Goal: Book appointment/travel/reservation

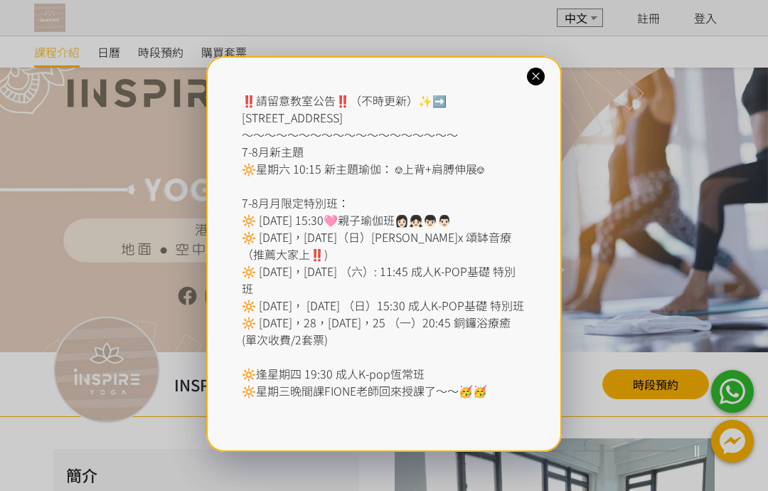
click at [543, 70] on icon at bounding box center [536, 77] width 14 height 14
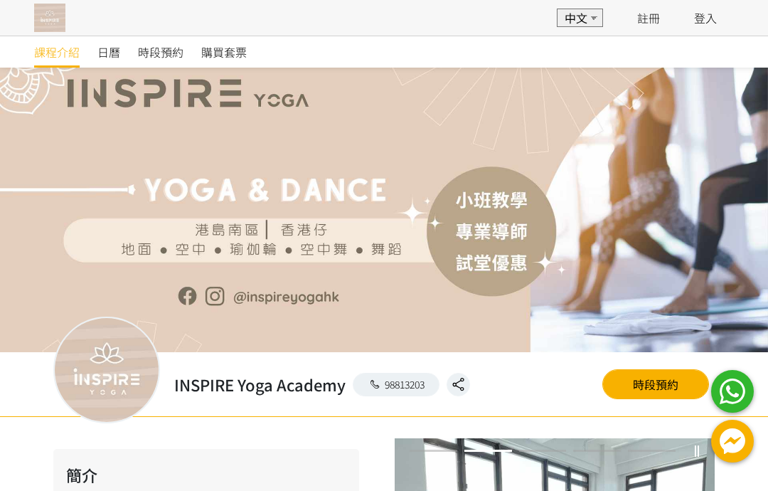
click at [148, 62] on link "時段預約" at bounding box center [161, 51] width 46 height 31
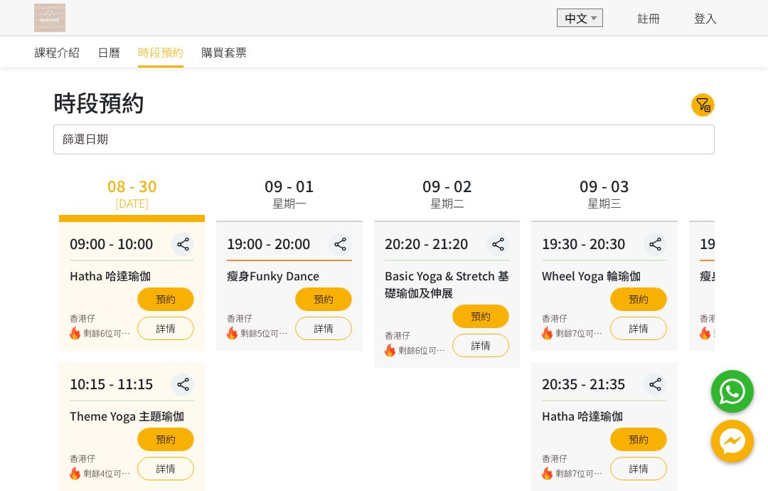
click at [715, 22] on link "登入" at bounding box center [705, 17] width 23 height 17
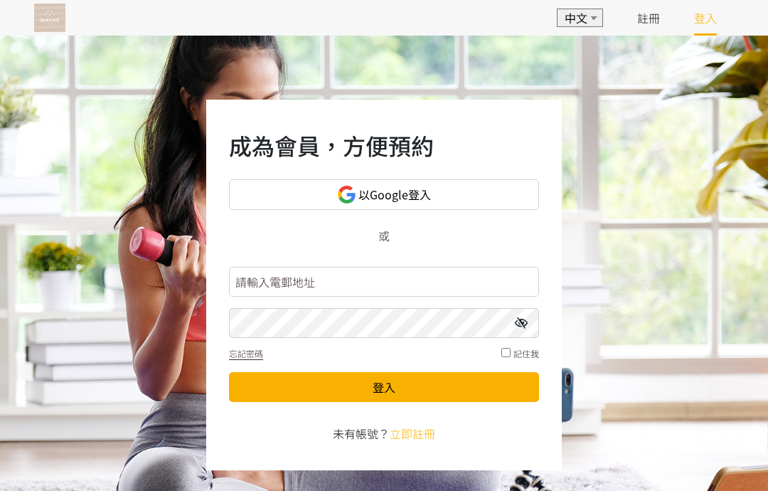
click at [528, 196] on link "以Google登入" at bounding box center [384, 194] width 310 height 31
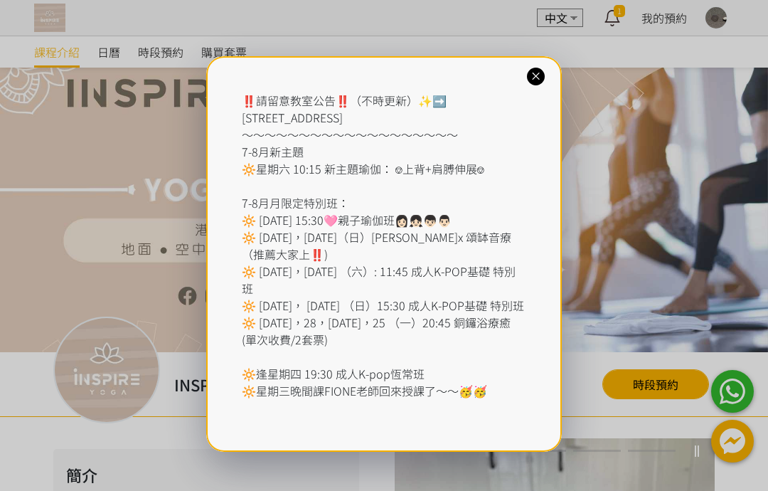
click at [538, 79] on icon at bounding box center [536, 77] width 14 height 14
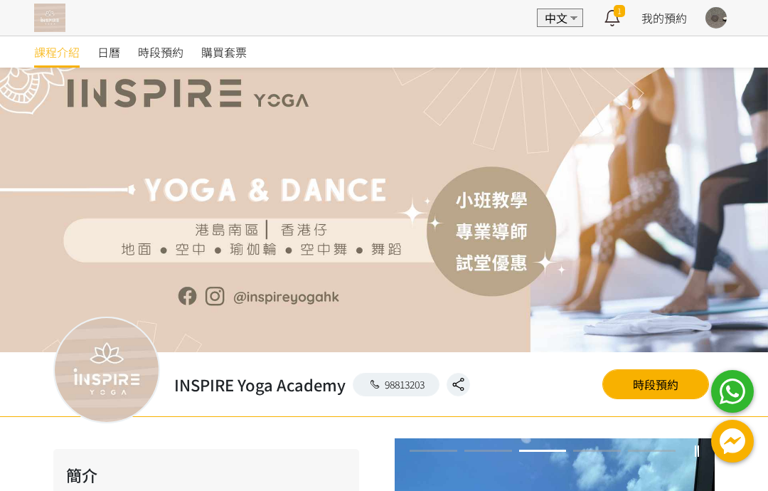
click at [322, 136] on div at bounding box center [384, 210] width 768 height 284
click at [173, 50] on span "時段預約" at bounding box center [161, 51] width 46 height 17
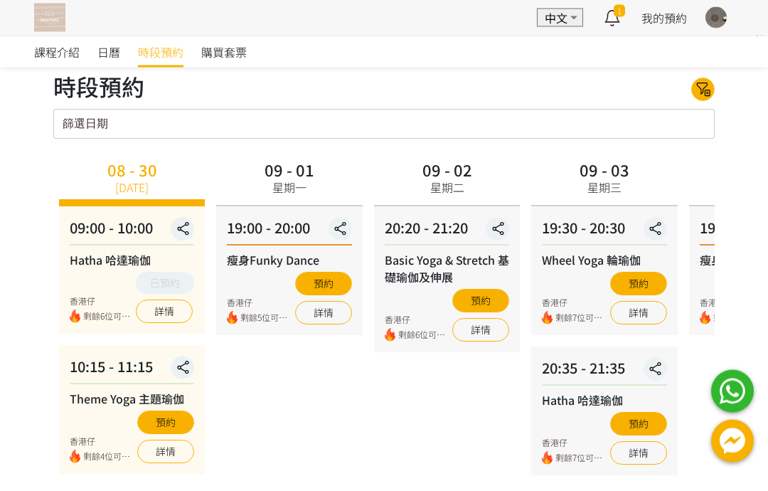
scroll to position [16, 0]
click at [108, 58] on span "日曆" at bounding box center [108, 51] width 23 height 17
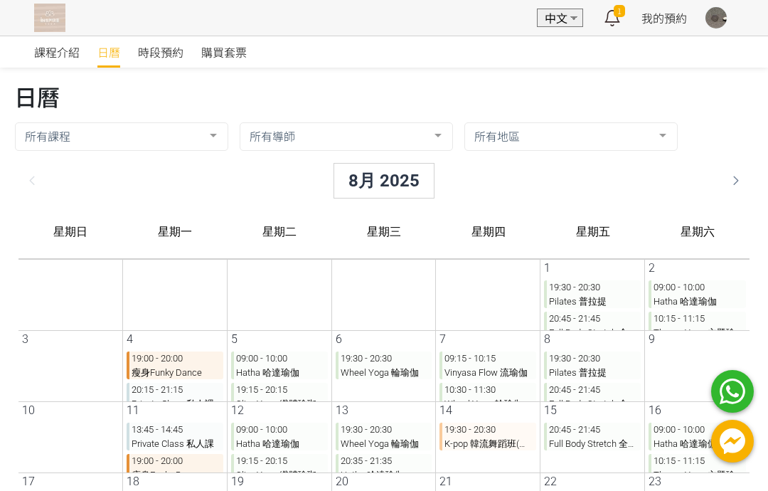
click at [410, 171] on div "8月 2025" at bounding box center [372, 181] width 101 height 36
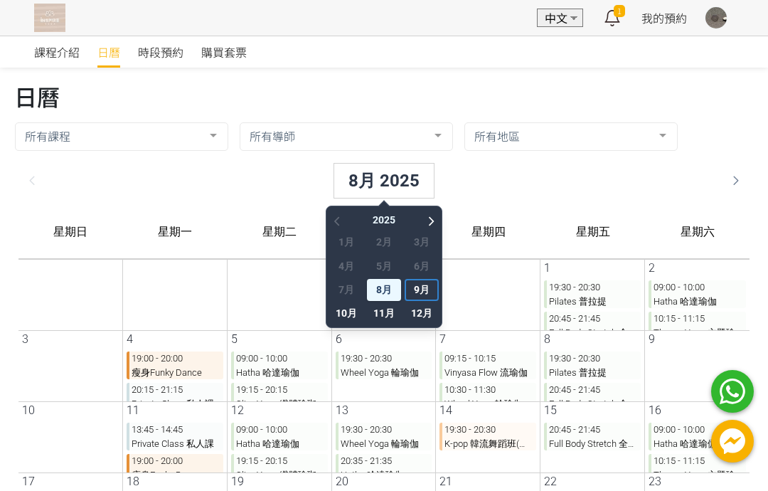
click at [417, 291] on span "9月" at bounding box center [410, 290] width 34 height 22
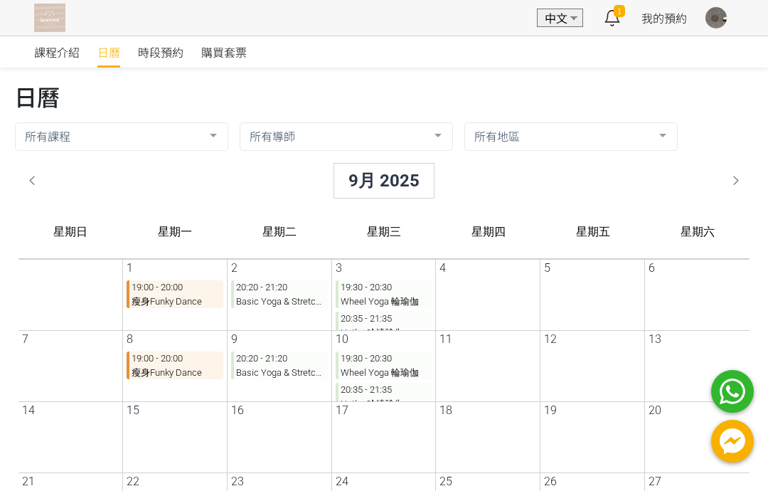
click at [27, 178] on icon at bounding box center [21, 180] width 24 height 17
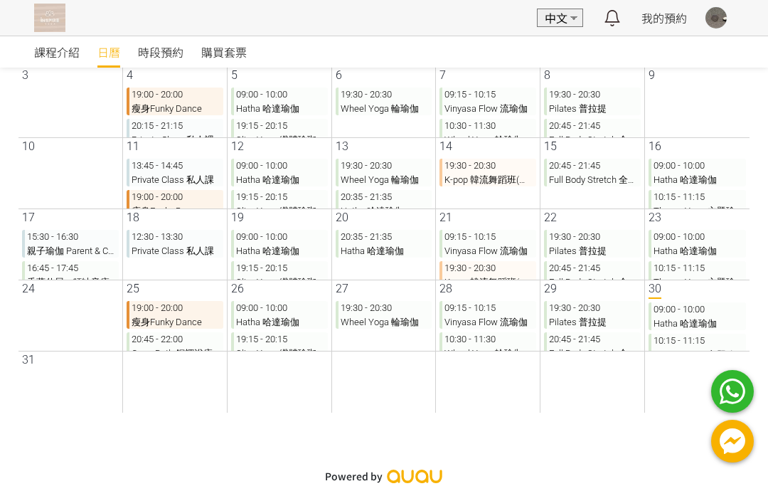
click at [53, 48] on span "課程介紹" at bounding box center [57, 51] width 46 height 17
